Goal: Information Seeking & Learning: Learn about a topic

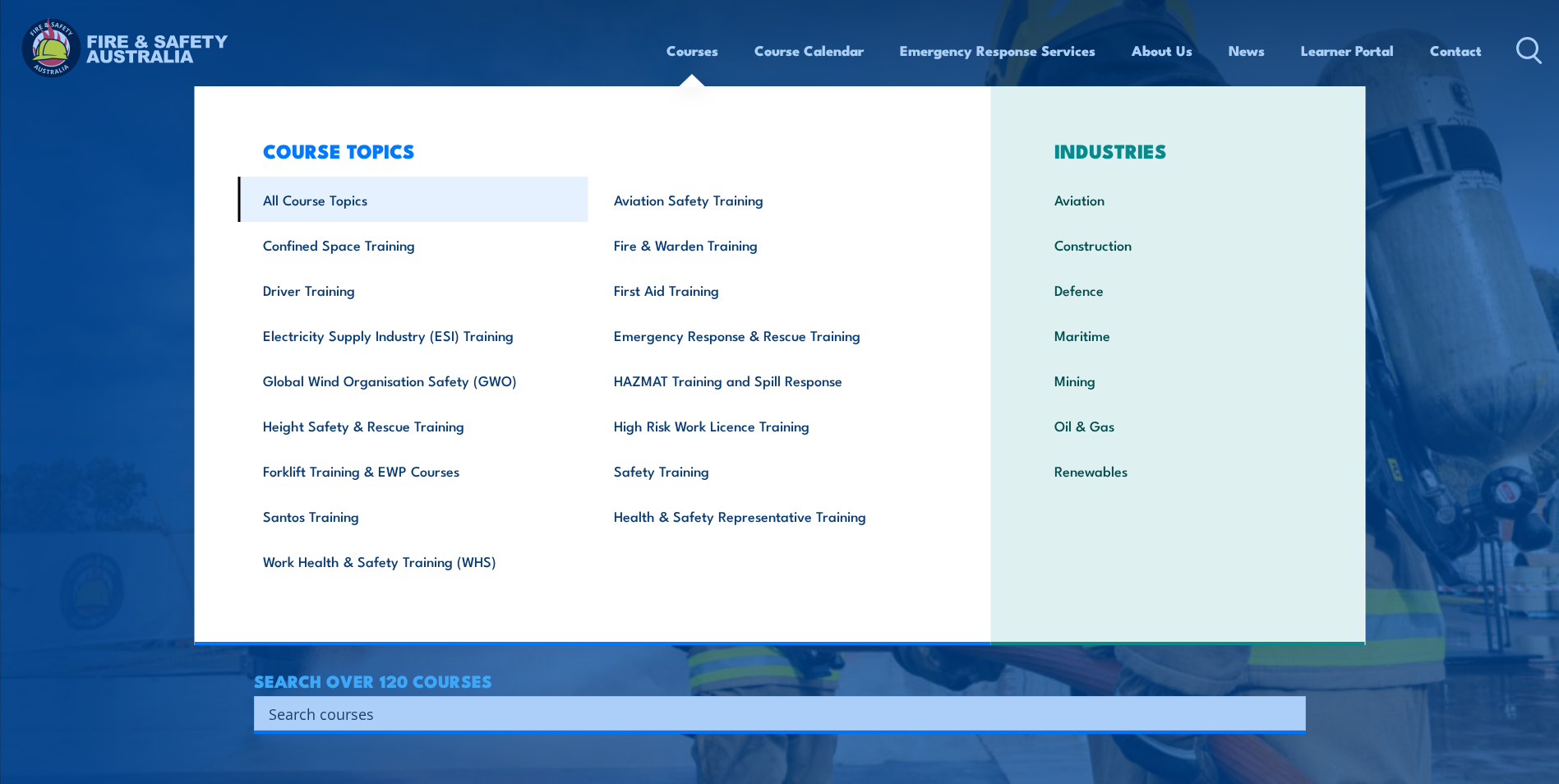
click at [309, 205] on link "All Course Topics" at bounding box center [413, 199] width 351 height 45
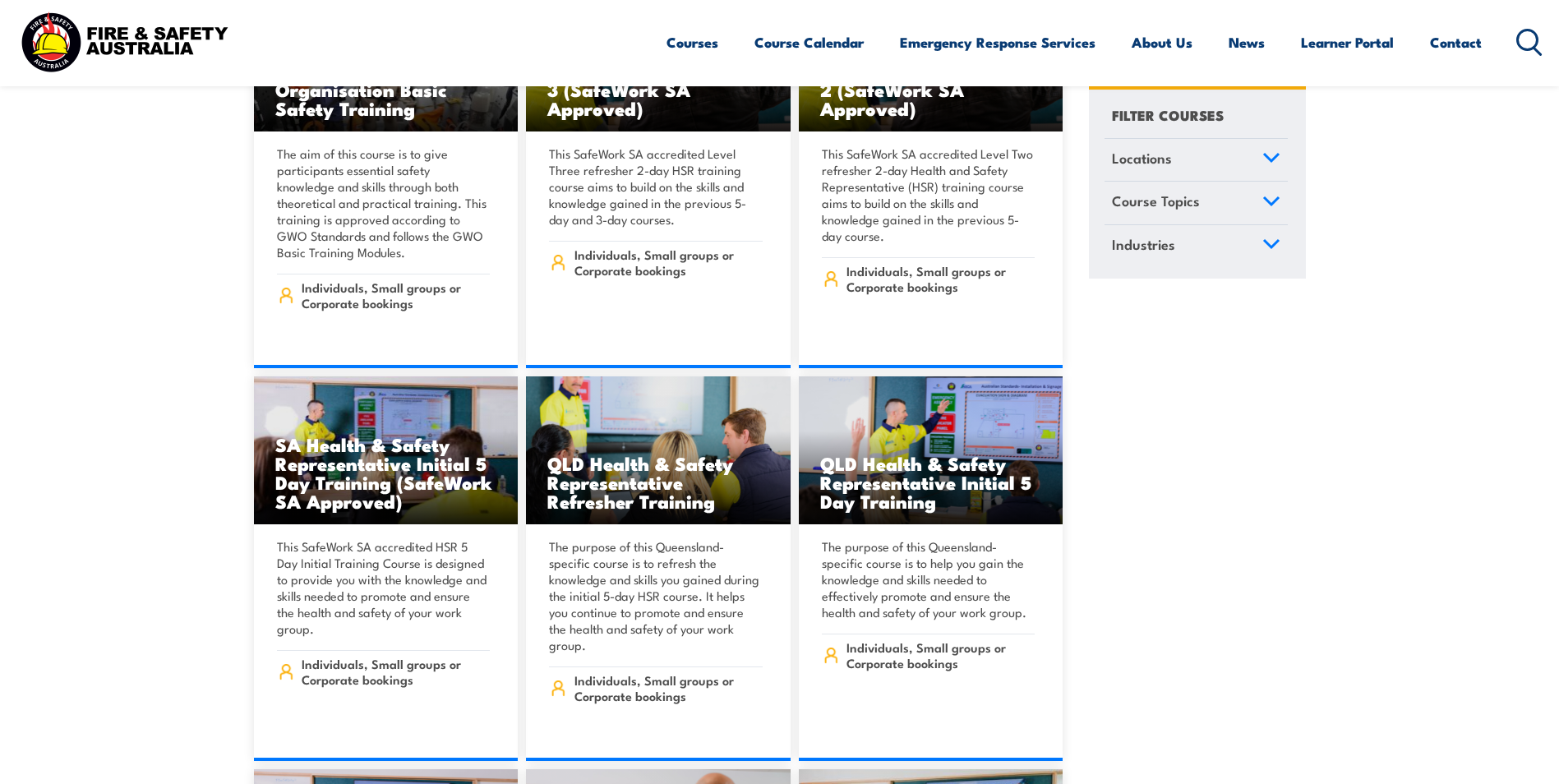
scroll to position [5917, 0]
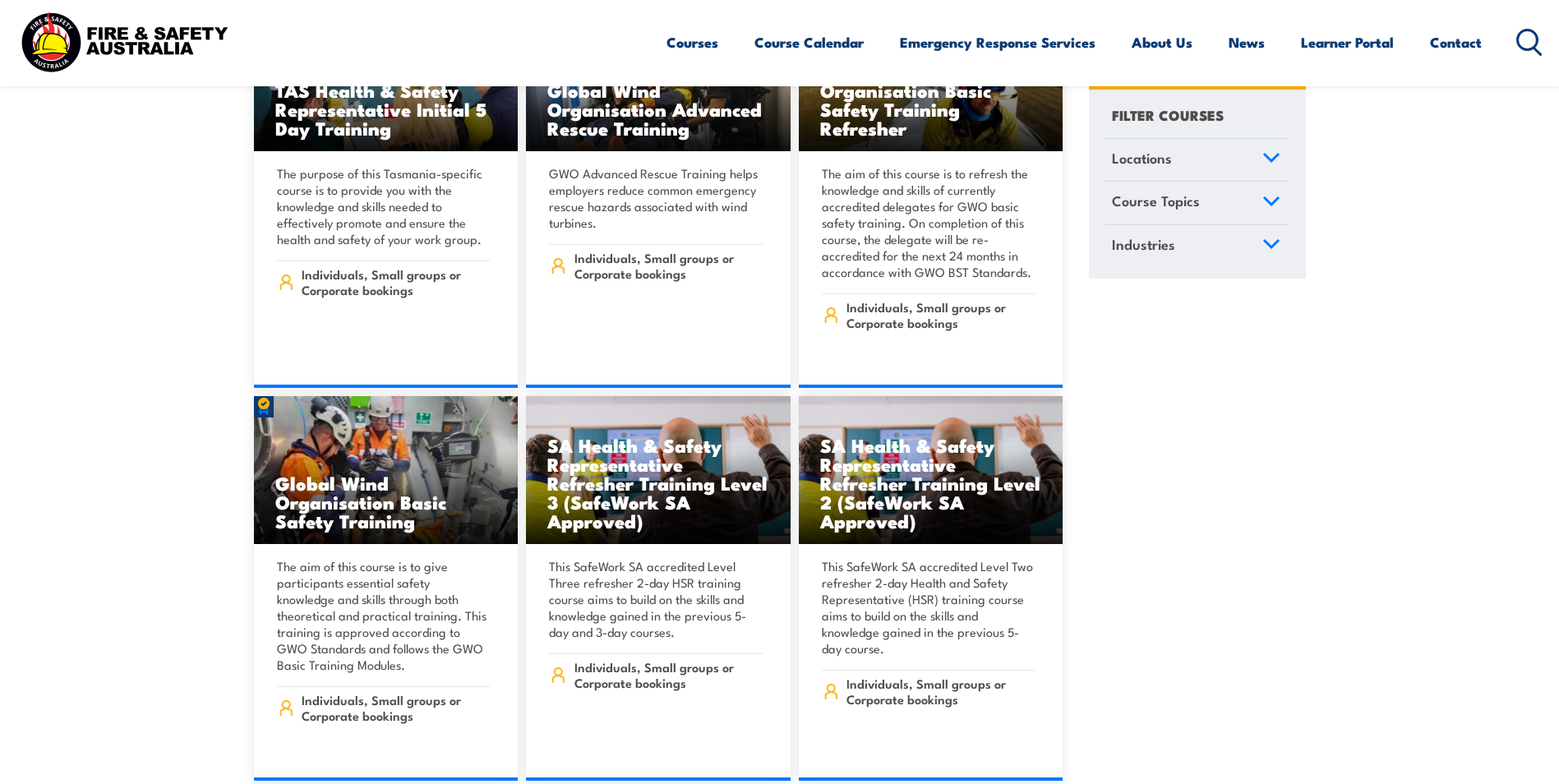
click at [1525, 40] on icon at bounding box center [1530, 42] width 26 height 27
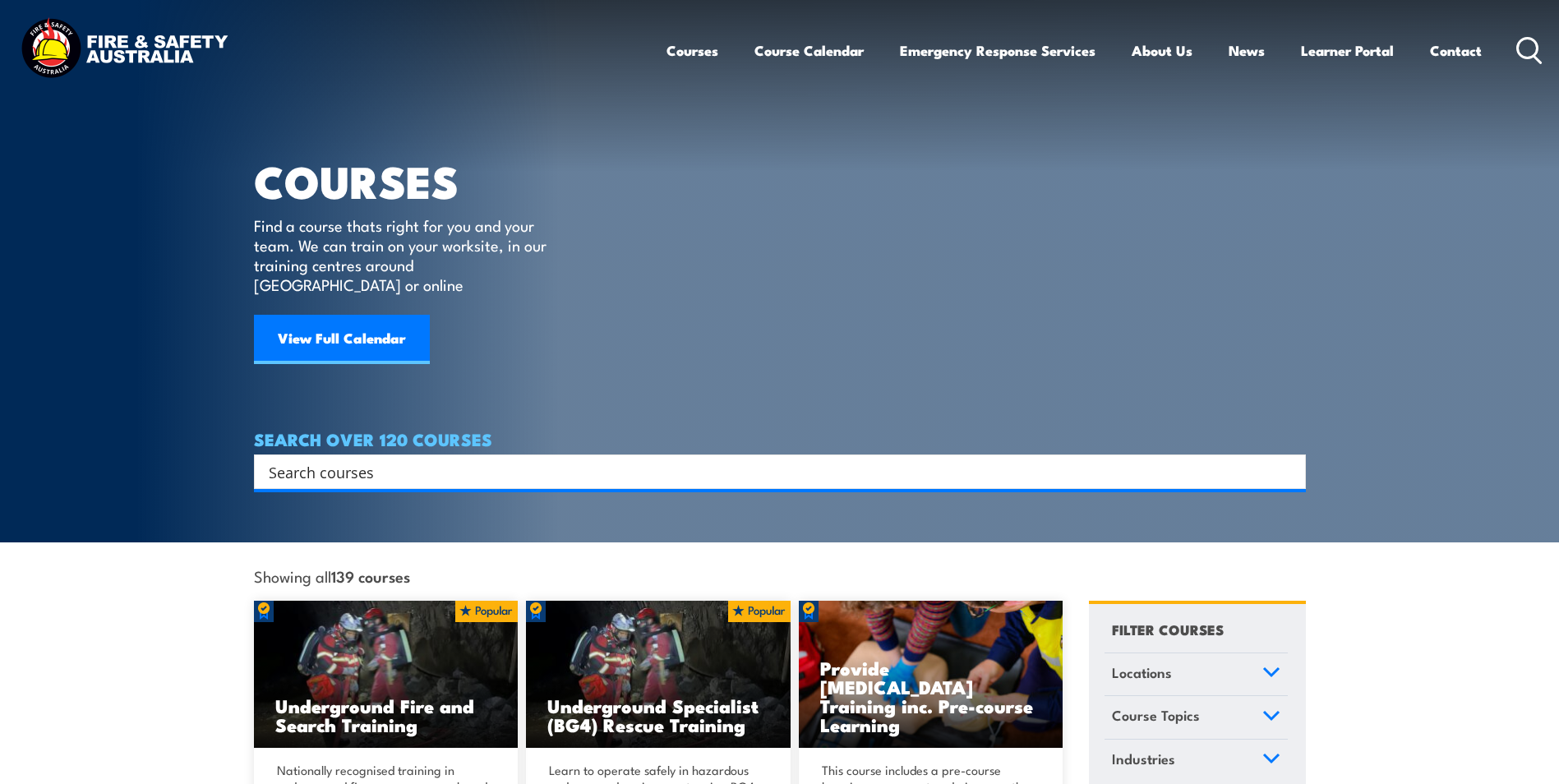
click at [456, 460] on input "Search input" at bounding box center [769, 472] width 1001 height 24
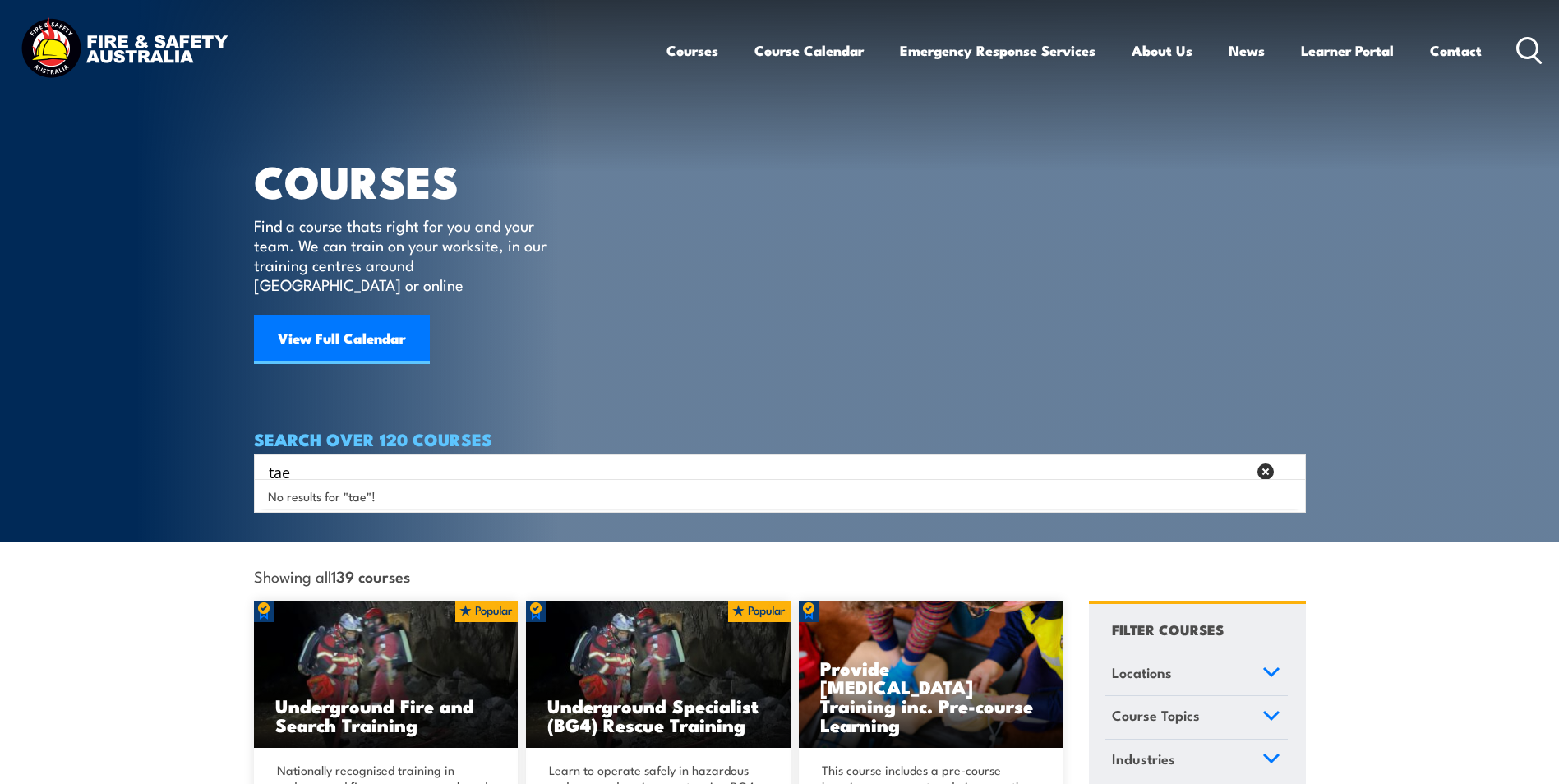
type input "tae"
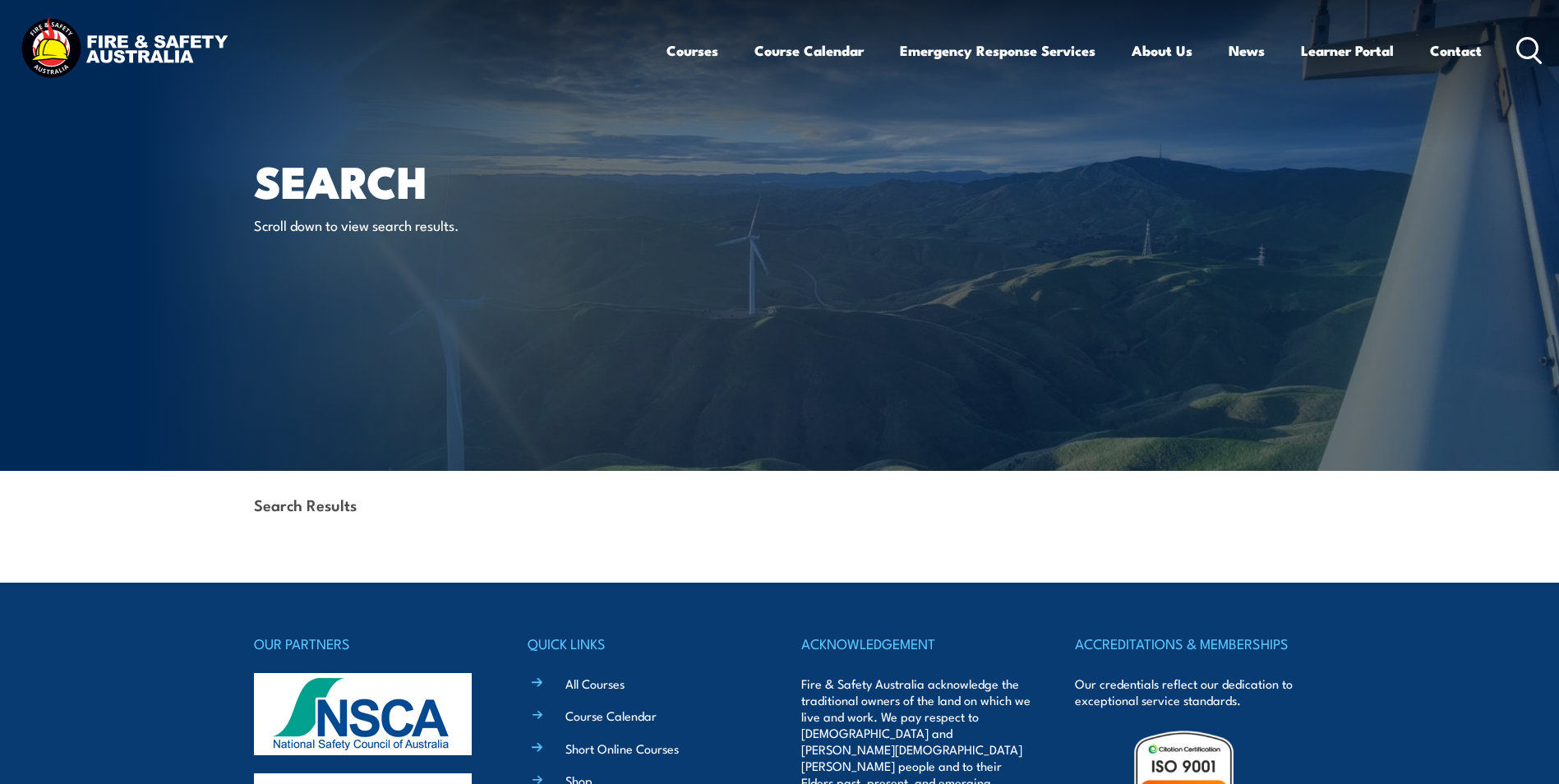
click at [421, 518] on div "Search Results" at bounding box center [780, 506] width 1052 height 71
click at [1525, 51] on icon at bounding box center [1530, 50] width 26 height 27
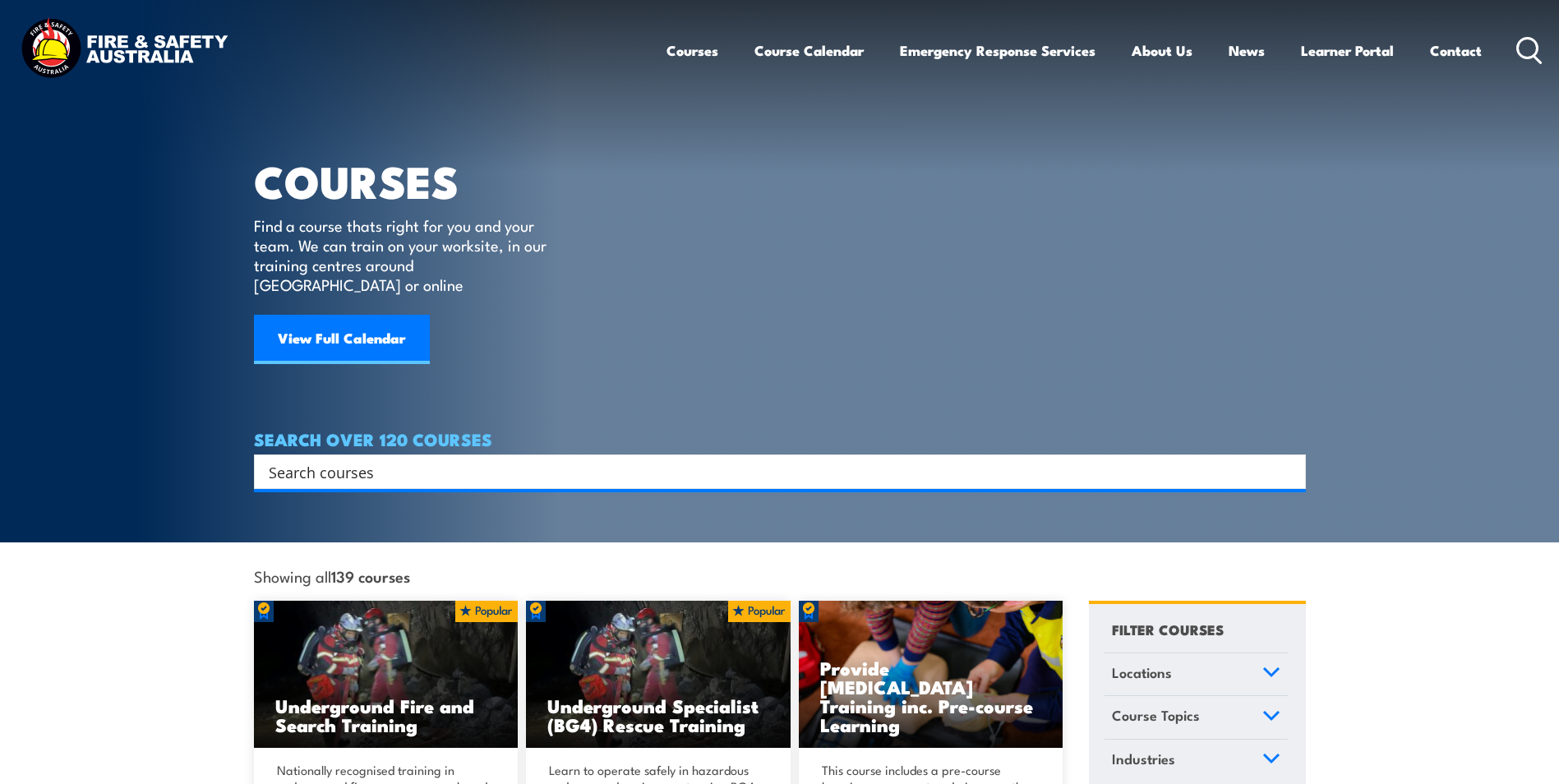
click at [354, 460] on input "Search input" at bounding box center [769, 472] width 1001 height 24
click at [365, 329] on link "View Full Calendar" at bounding box center [341, 339] width 176 height 49
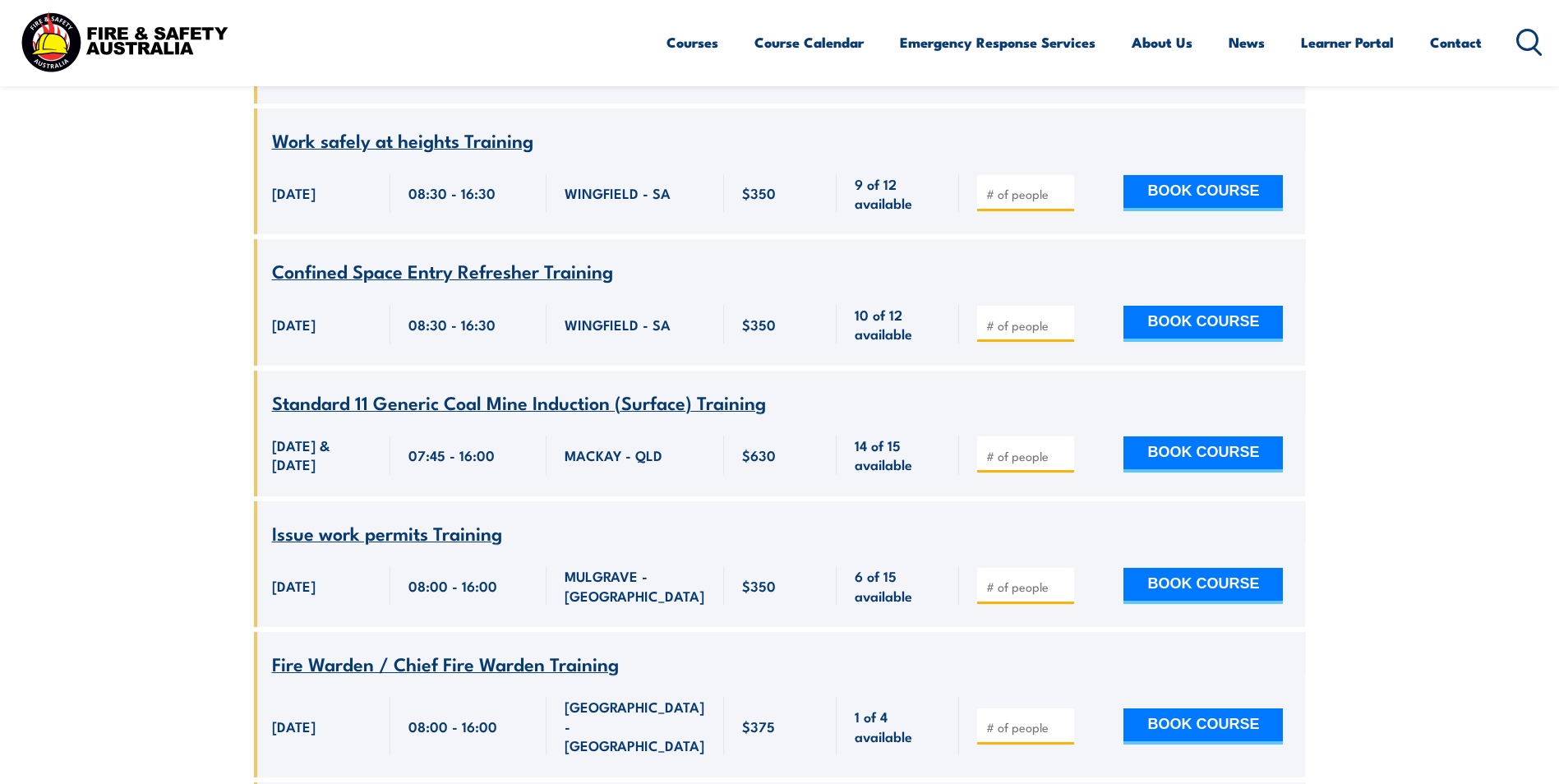
scroll to position [8630, 0]
